Goal: Transaction & Acquisition: Purchase product/service

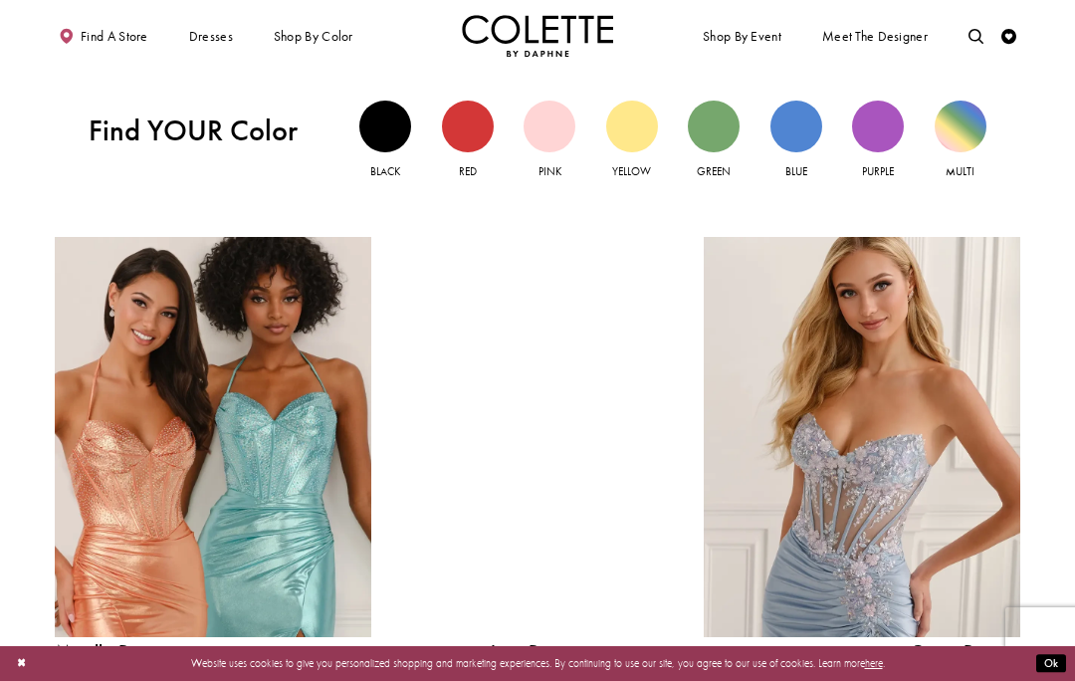
scroll to position [1428, 0]
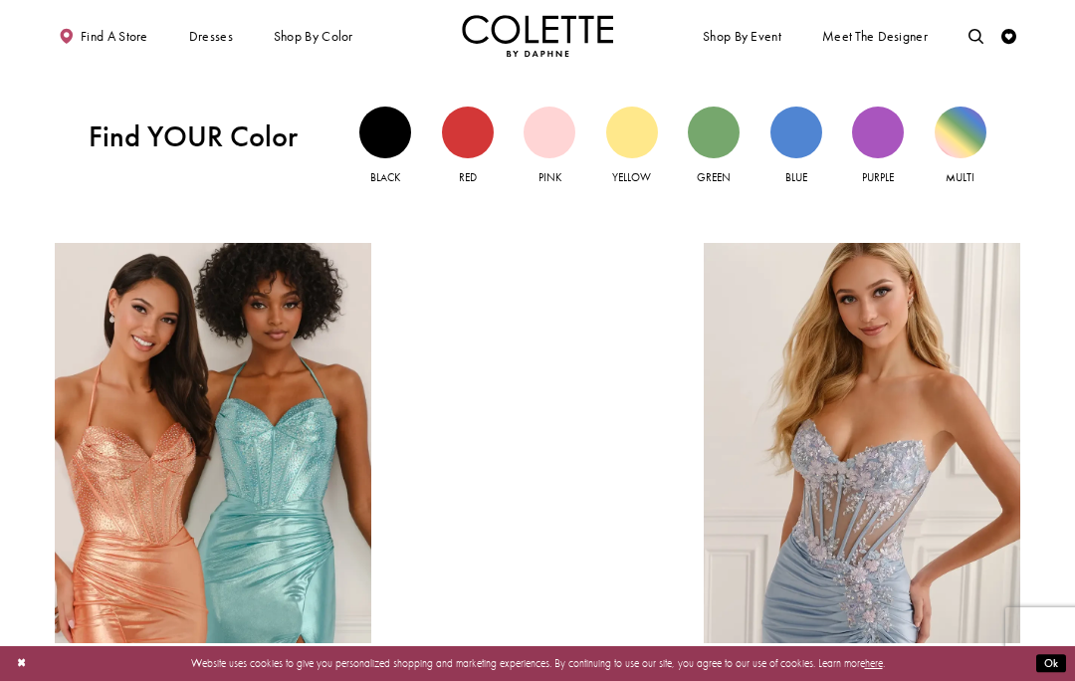
click at [862, 436] on link "Corset Dress Spring 2026 collection Related Link" at bounding box center [862, 443] width 317 height 400
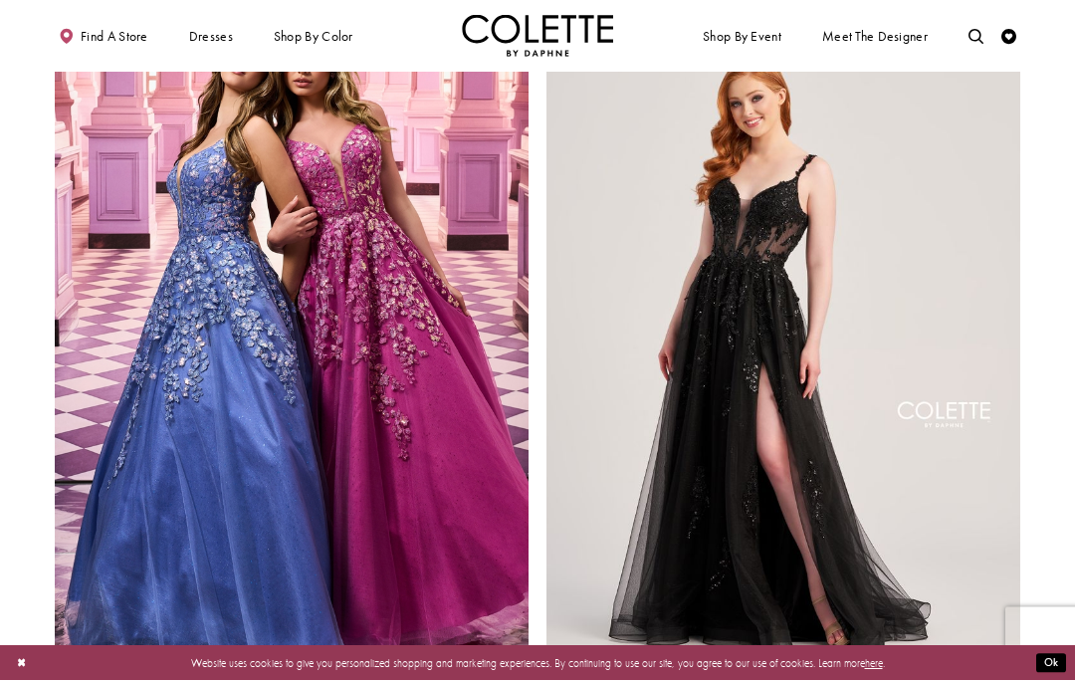
scroll to position [2364, 0]
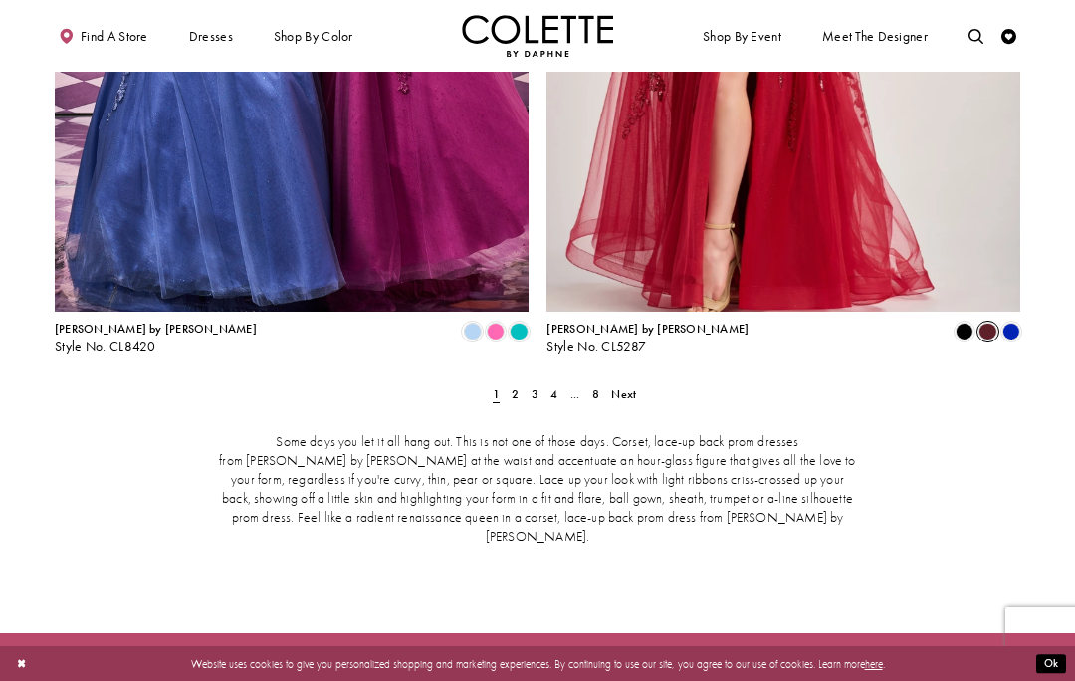
scroll to position [2728, 0]
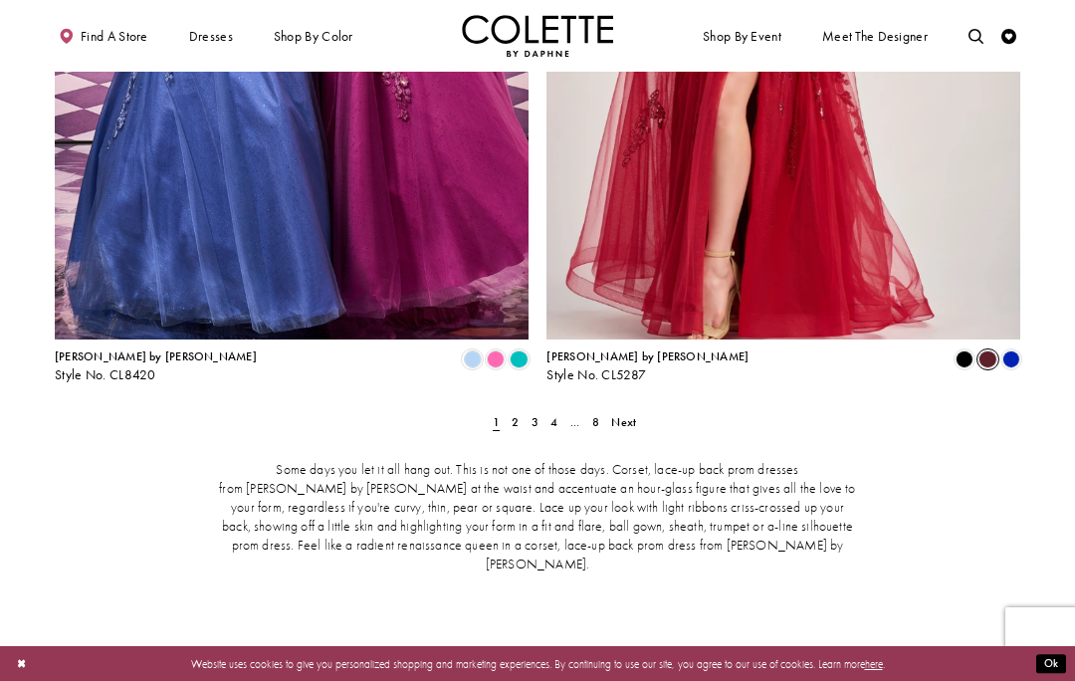
click at [637, 411] on link "Next" at bounding box center [624, 422] width 34 height 22
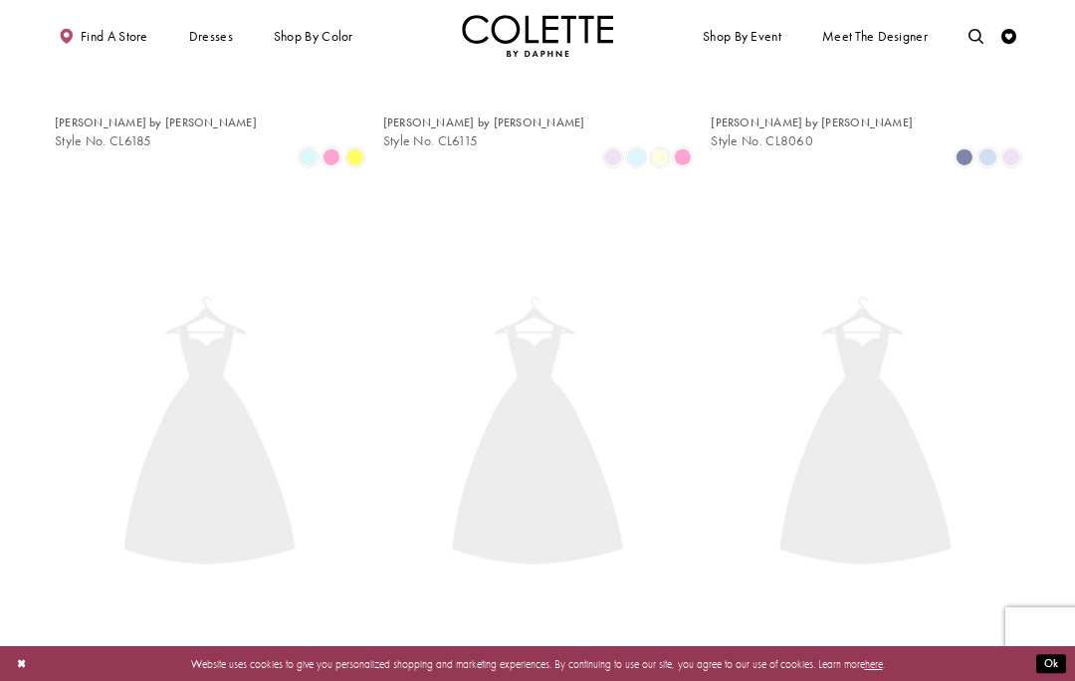
scroll to position [81, 0]
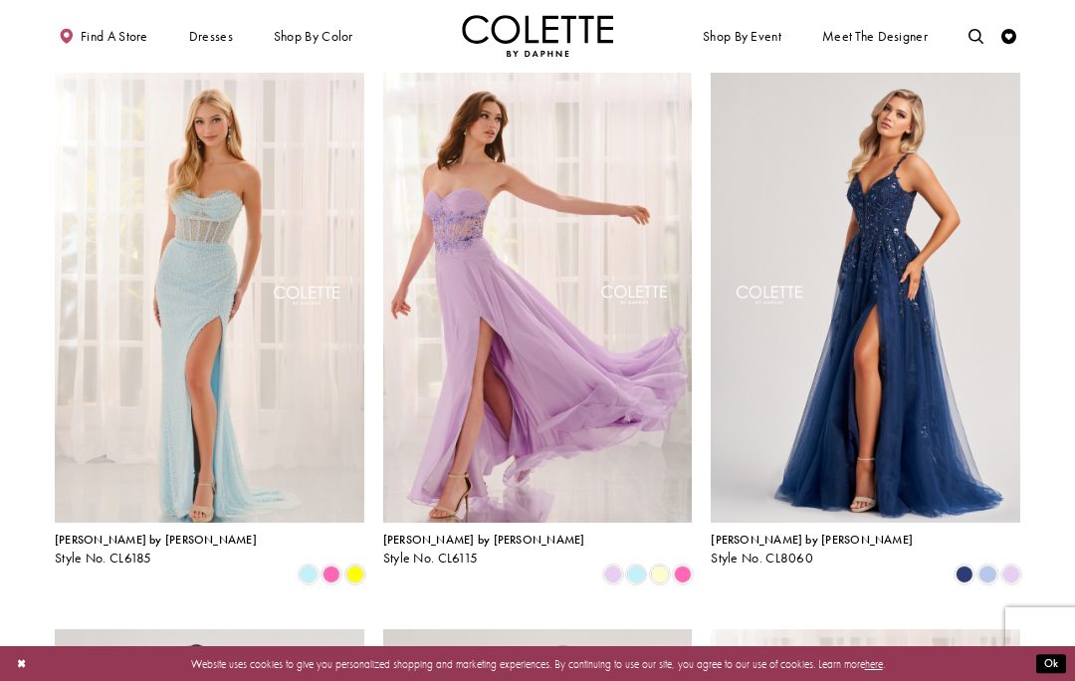
click at [991, 566] on span "Product List" at bounding box center [988, 575] width 18 height 18
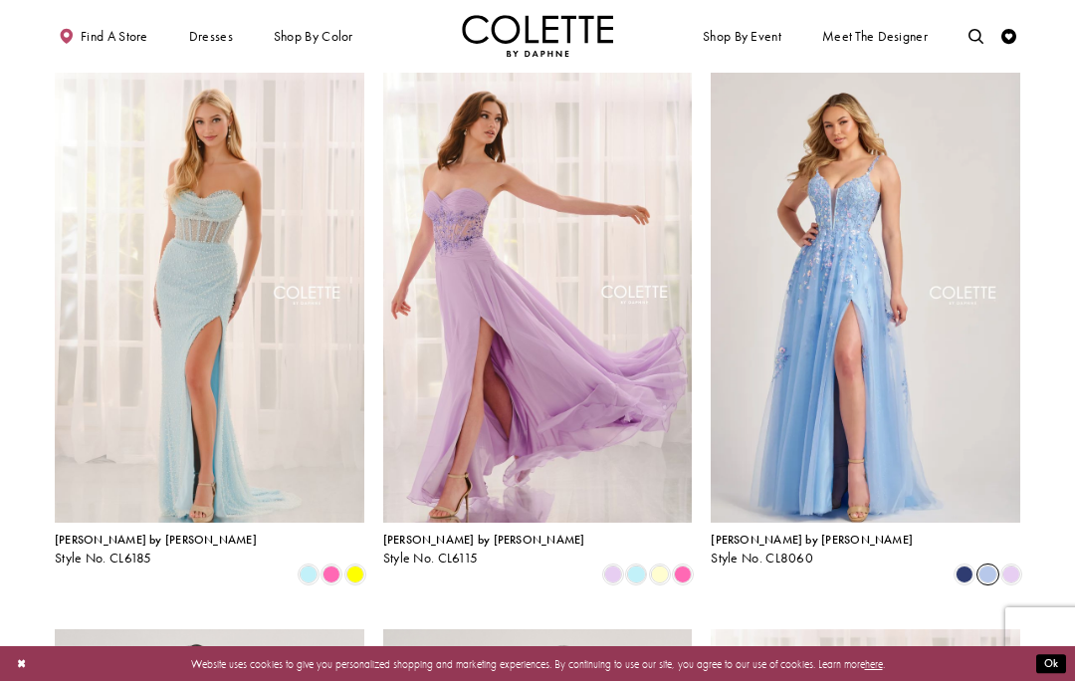
click at [1015, 566] on span "Product List" at bounding box center [1012, 575] width 18 height 18
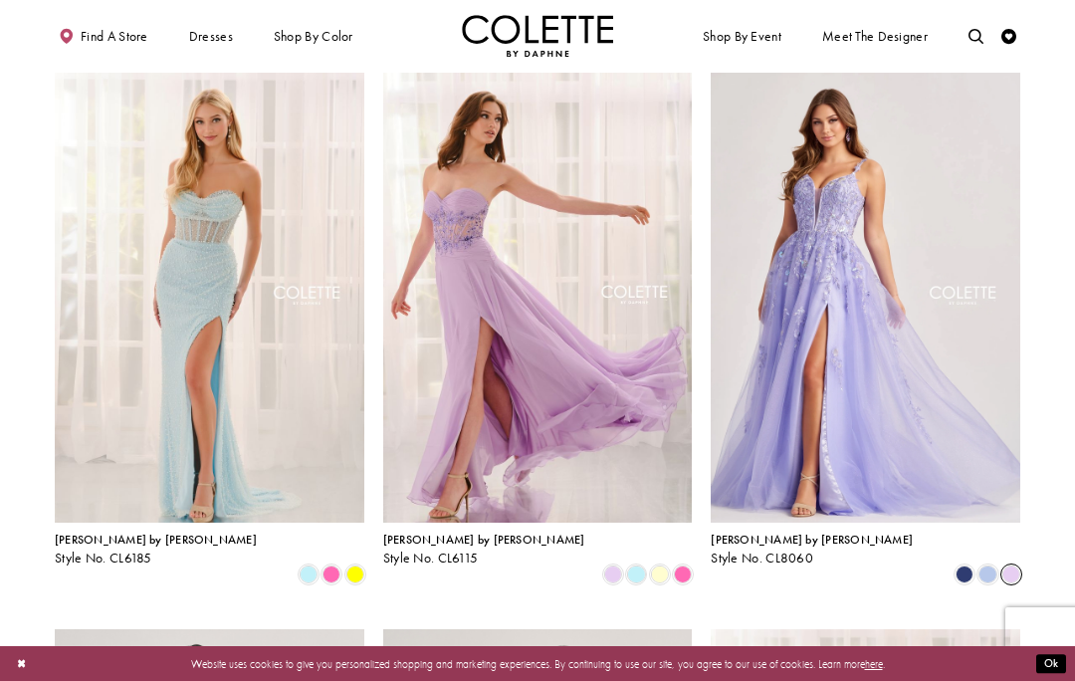
click at [966, 566] on span "Product List" at bounding box center [965, 575] width 18 height 18
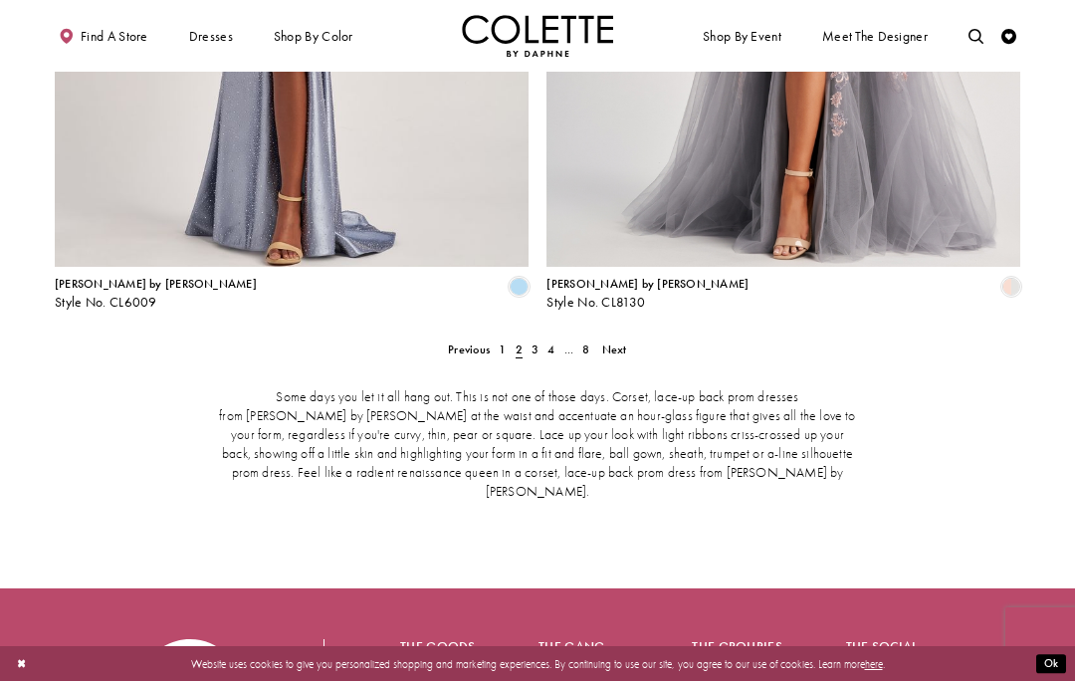
click at [625, 342] on span "Next" at bounding box center [614, 350] width 25 height 16
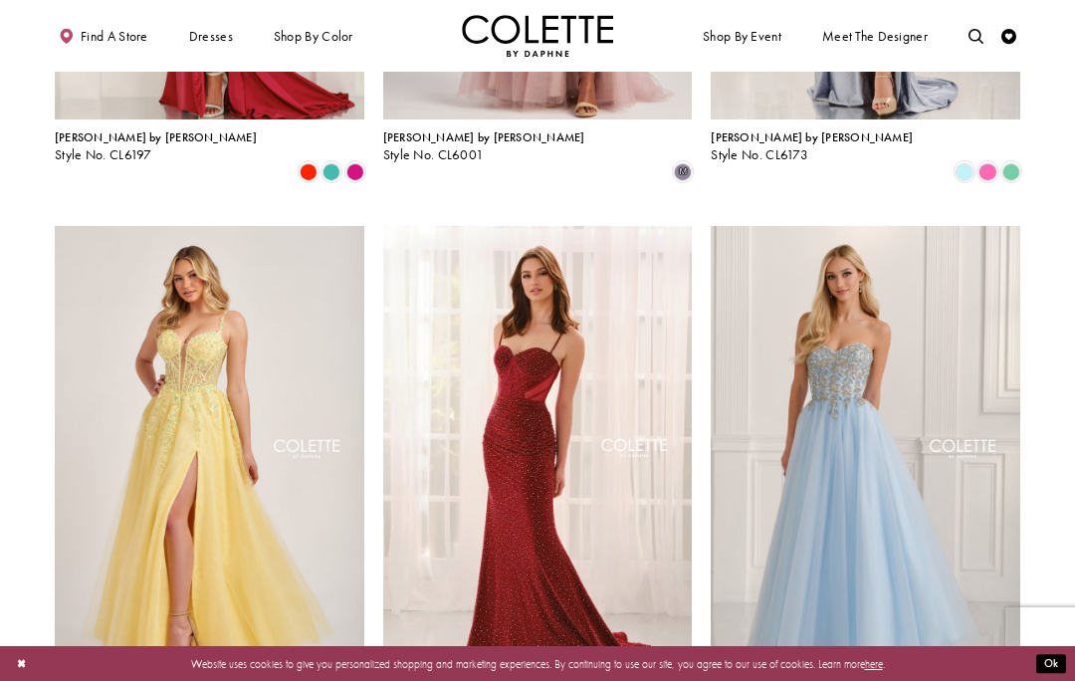
scroll to position [1609, 0]
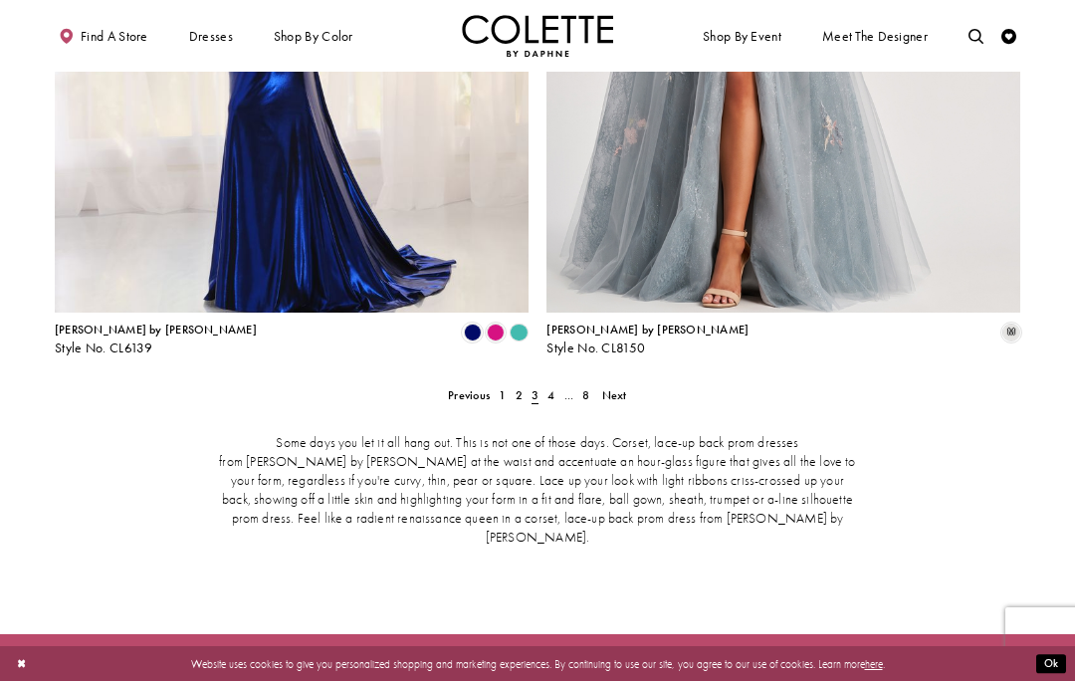
scroll to position [2728, 0]
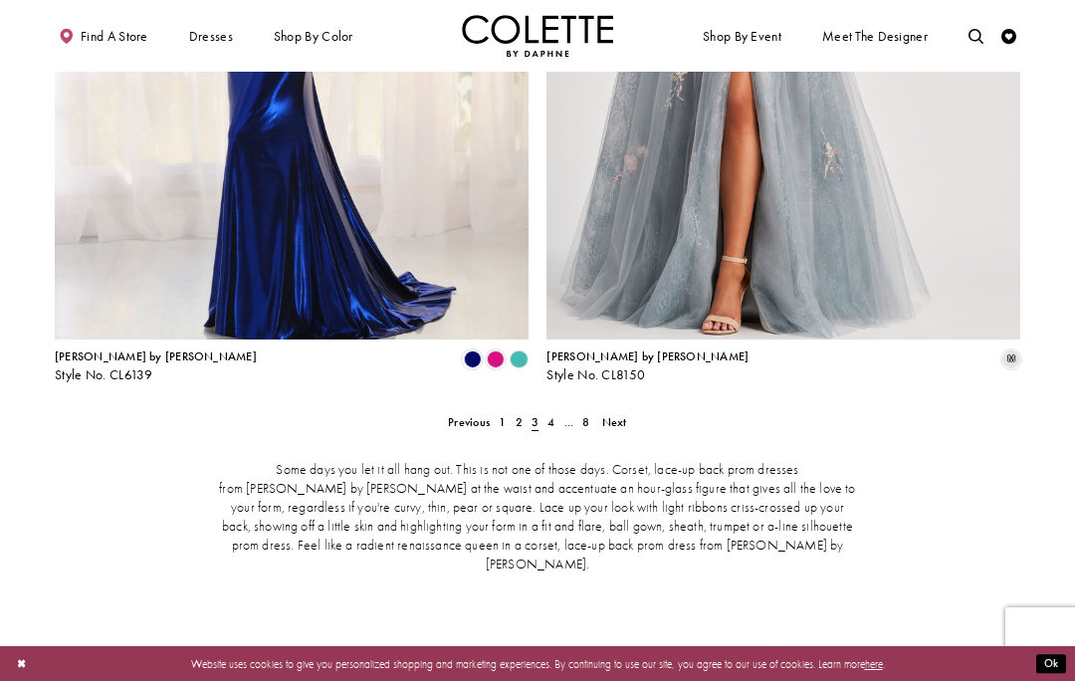
click at [623, 414] on span "Next" at bounding box center [614, 422] width 25 height 16
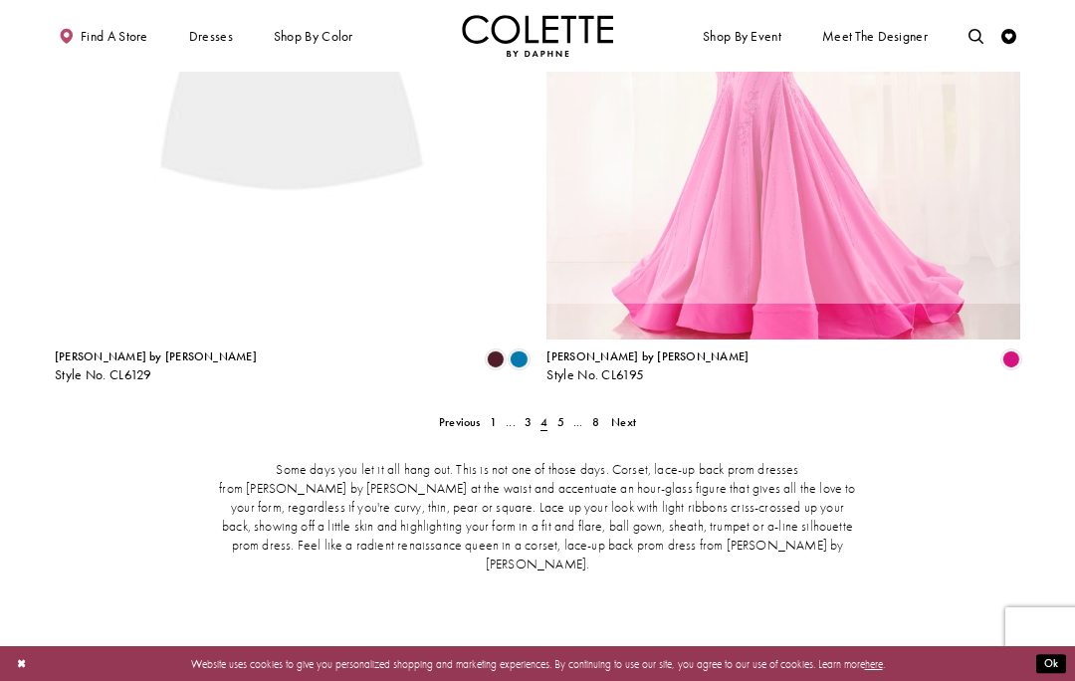
scroll to position [81, 0]
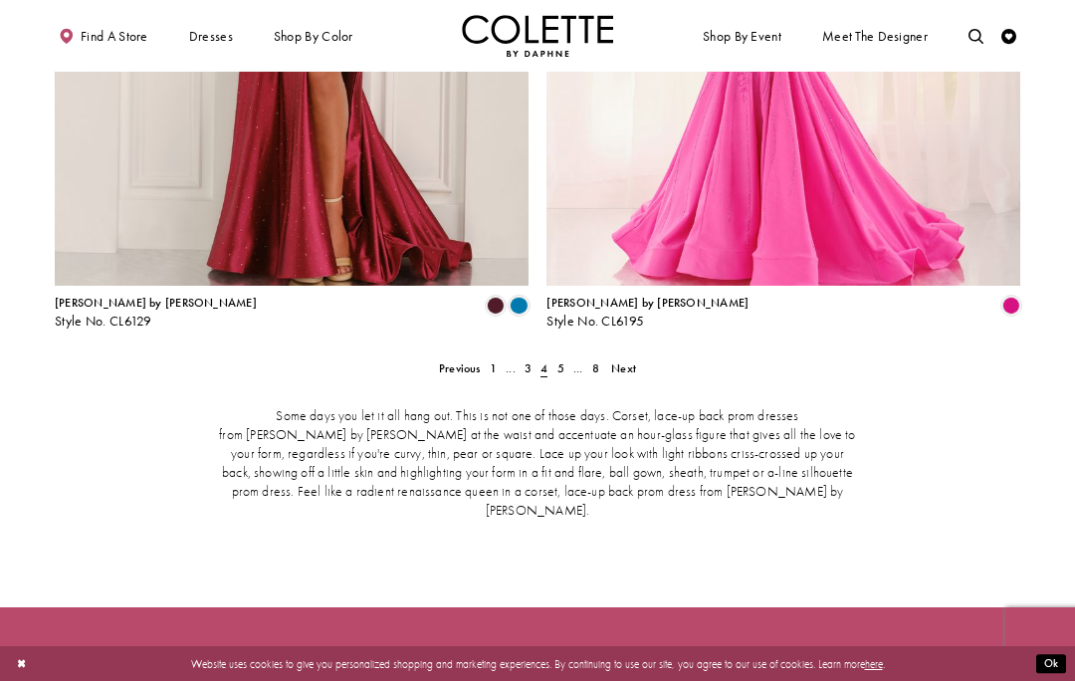
click at [628, 360] on span "Next" at bounding box center [623, 368] width 25 height 16
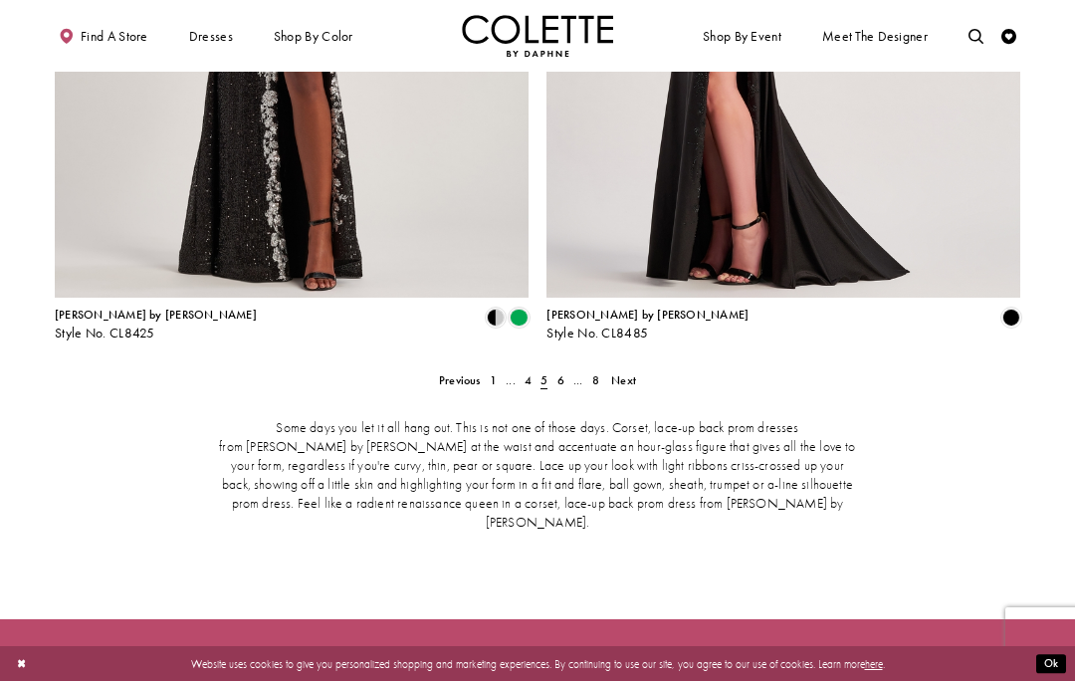
scroll to position [2758, 0]
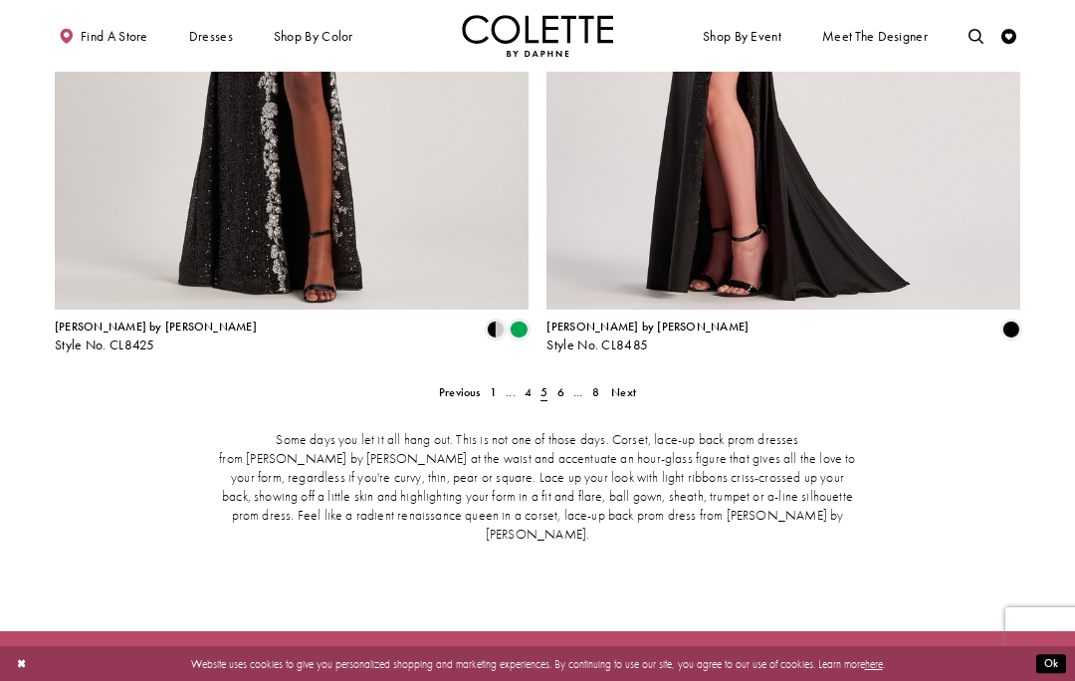
click at [633, 384] on span "Next" at bounding box center [623, 392] width 25 height 16
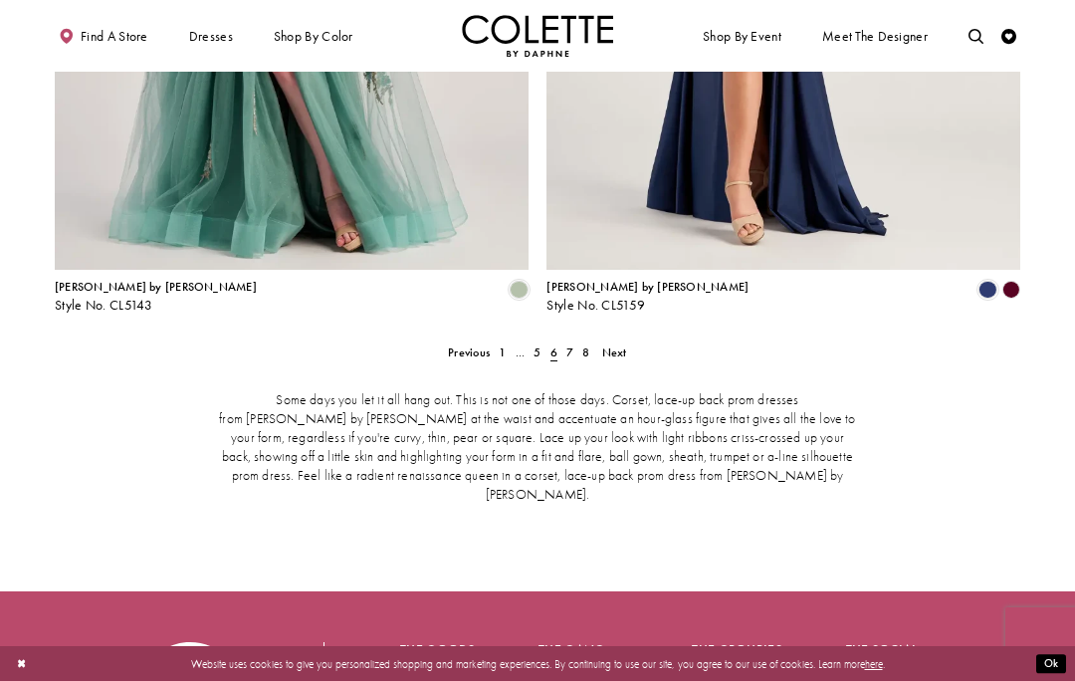
scroll to position [2832, 0]
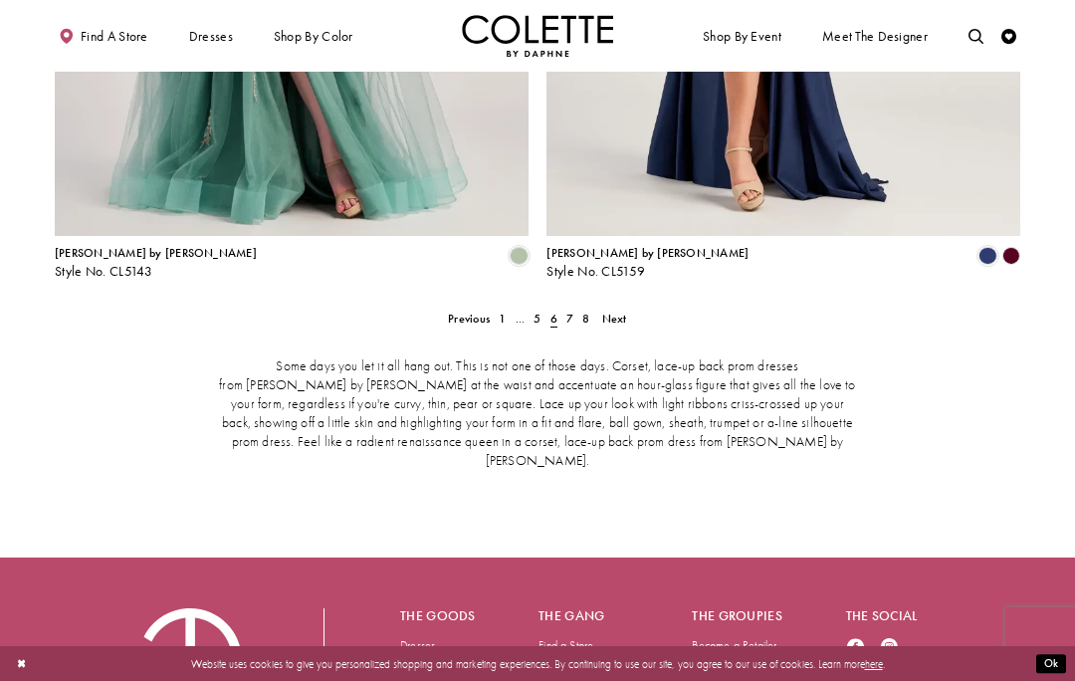
click at [624, 311] on span "Next" at bounding box center [614, 319] width 25 height 16
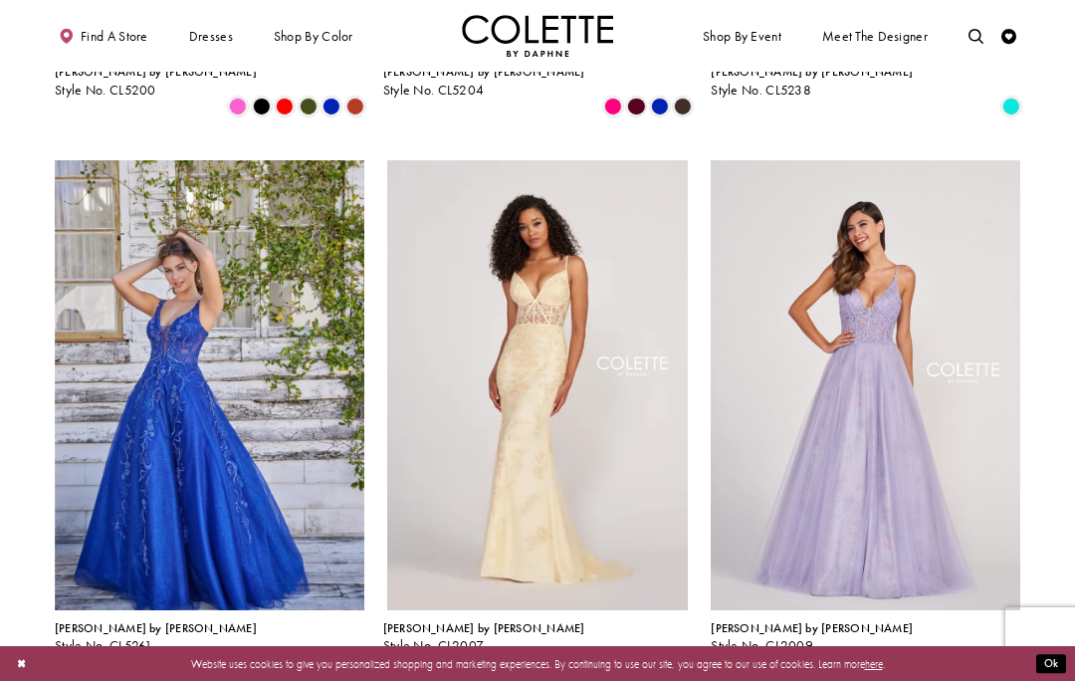
scroll to position [1107, 0]
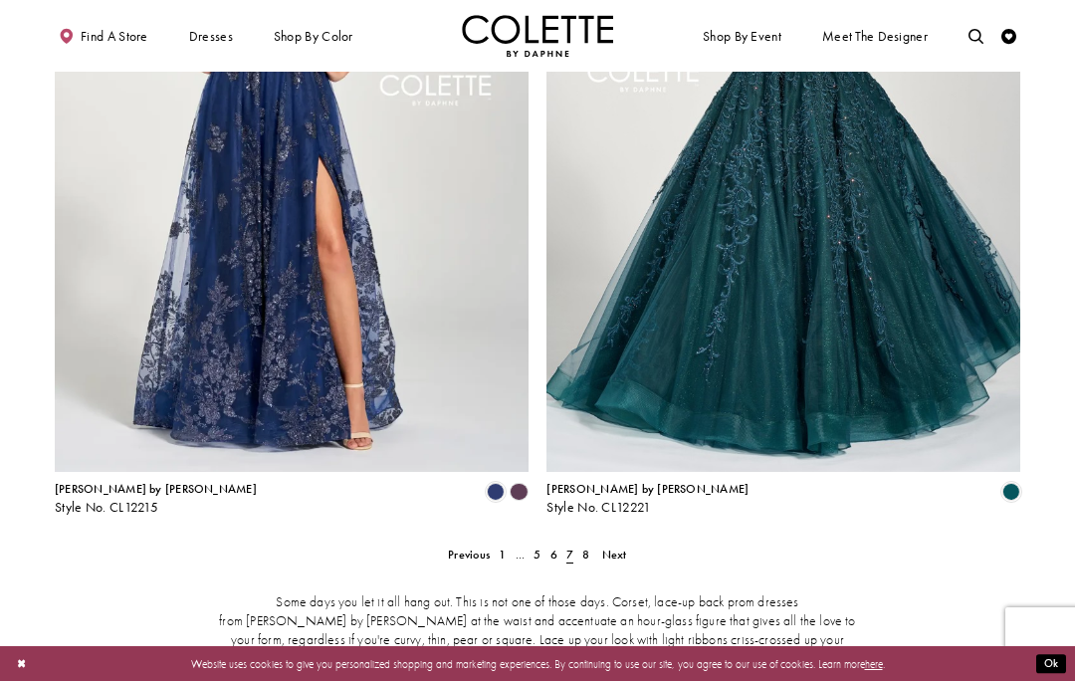
click at [626, 547] on span "Next" at bounding box center [614, 555] width 25 height 16
